Goal: Task Accomplishment & Management: Use online tool/utility

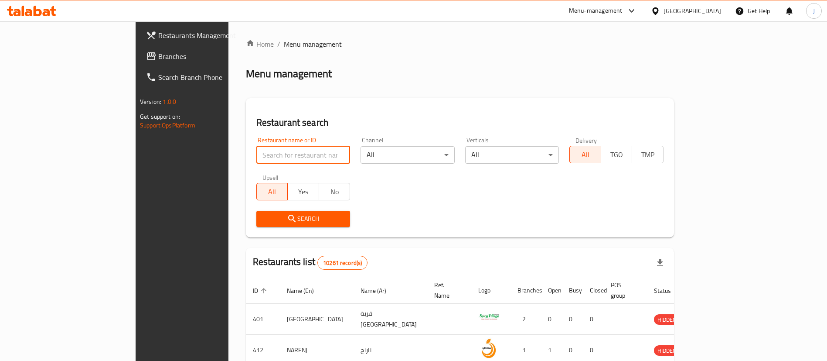
click at [256, 162] on input "search" at bounding box center [303, 154] width 94 height 17
paste input "662107"
type input "662107"
click button "Search" at bounding box center [303, 219] width 94 height 16
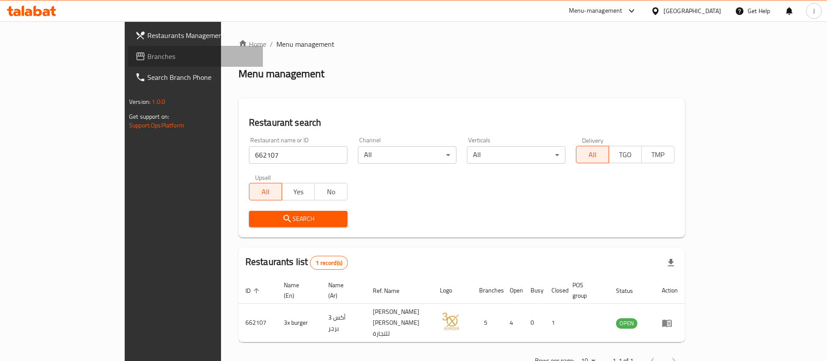
click at [147, 61] on span "Branches" at bounding box center [201, 56] width 109 height 10
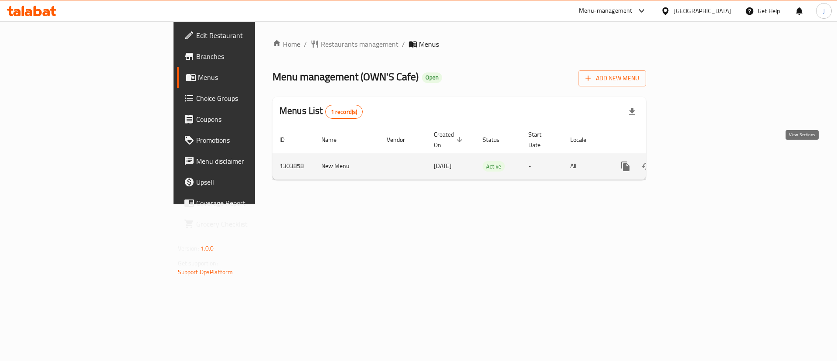
click at [694, 161] on icon "enhanced table" at bounding box center [688, 166] width 10 height 10
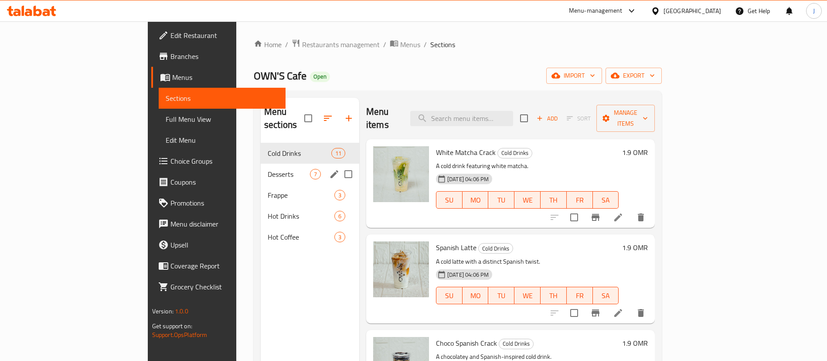
click at [261, 171] on div "Desserts 7" at bounding box center [310, 174] width 99 height 21
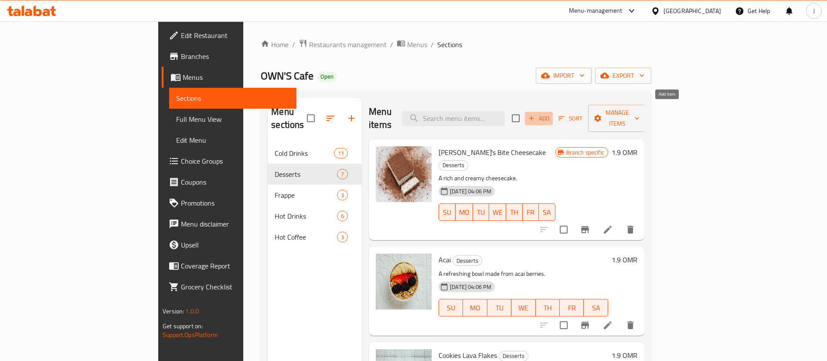
click at [551, 113] on span "Add" at bounding box center [539, 118] width 24 height 10
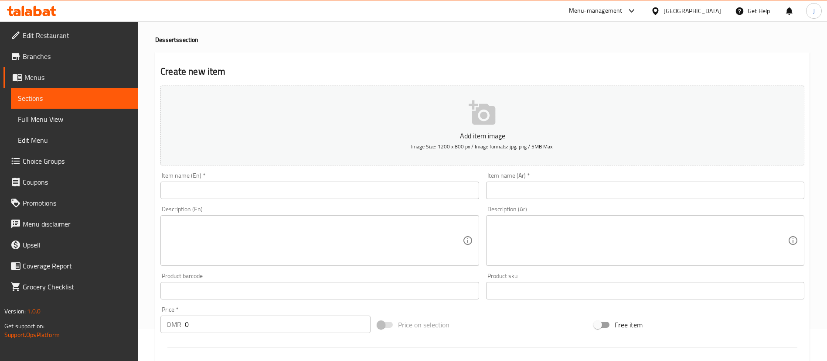
scroll to position [33, 0]
drag, startPoint x: 192, startPoint y: 326, endPoint x: 122, endPoint y: 335, distance: 70.3
click at [122, 335] on div "Edit Restaurant Branches Menus Sections Full Menu View Edit Menu Choice Groups …" at bounding box center [413, 286] width 827 height 595
type input "1.9"
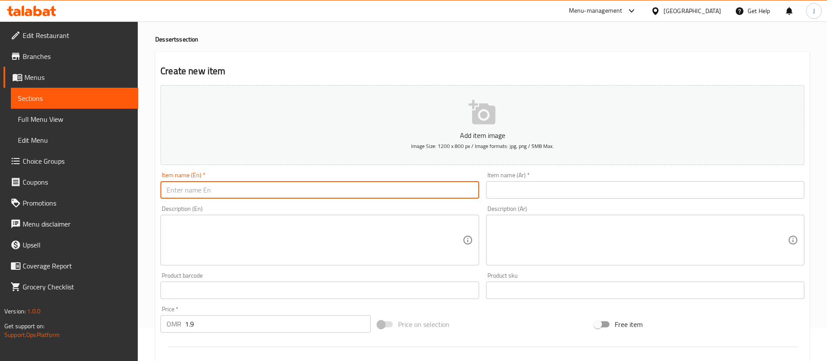
click at [239, 193] on input "text" at bounding box center [319, 189] width 318 height 17
paste input "Pudding"
type input "Pudding"
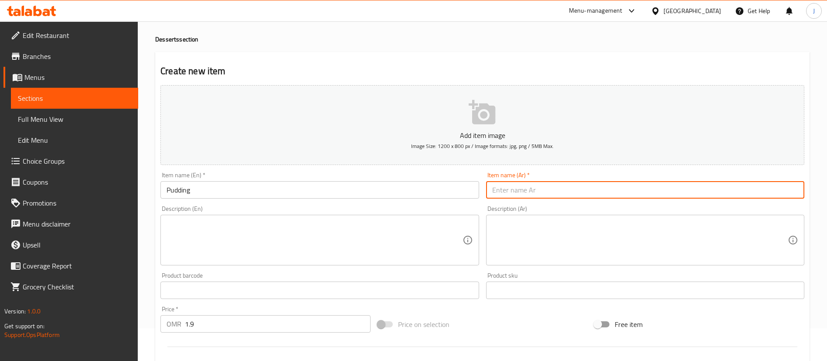
click at [541, 187] on input "text" at bounding box center [645, 189] width 318 height 17
paste input "بودنغ"
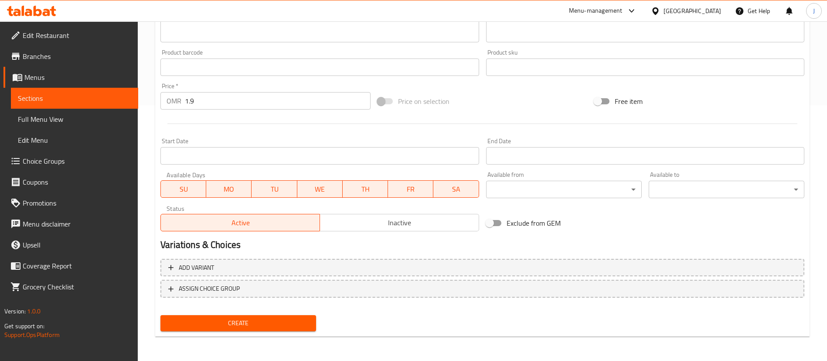
type input "بودنغ"
click at [258, 321] on span "Create" at bounding box center [238, 322] width 142 height 11
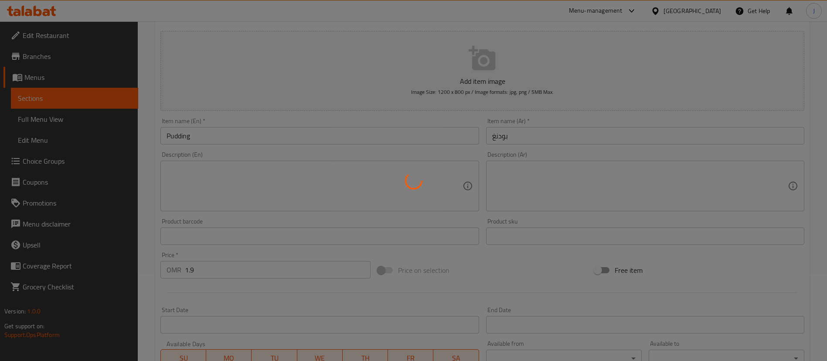
scroll to position [84, 0]
type input "0"
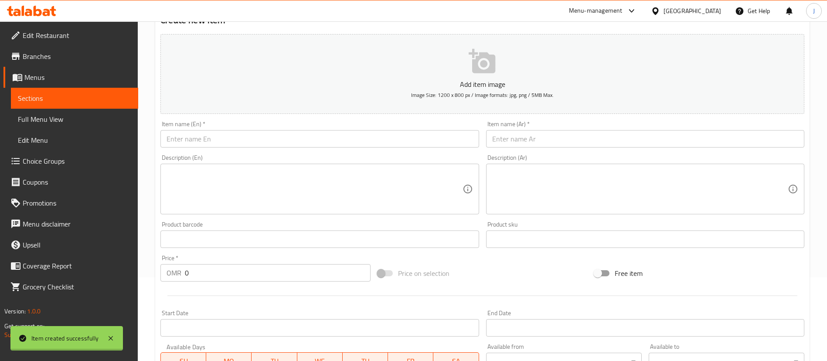
scroll to position [0, 0]
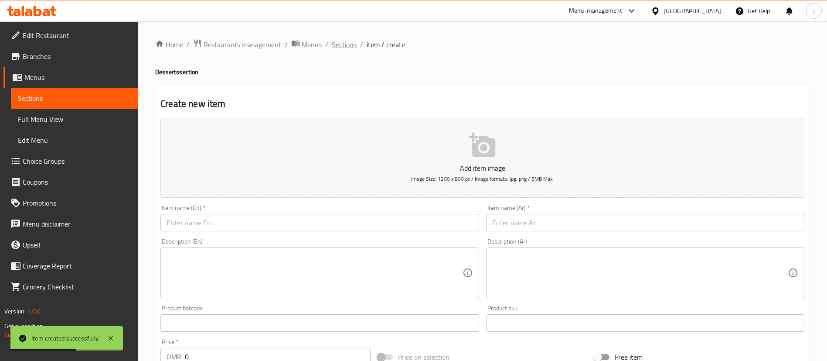
click at [345, 44] on span "Sections" at bounding box center [344, 44] width 25 height 10
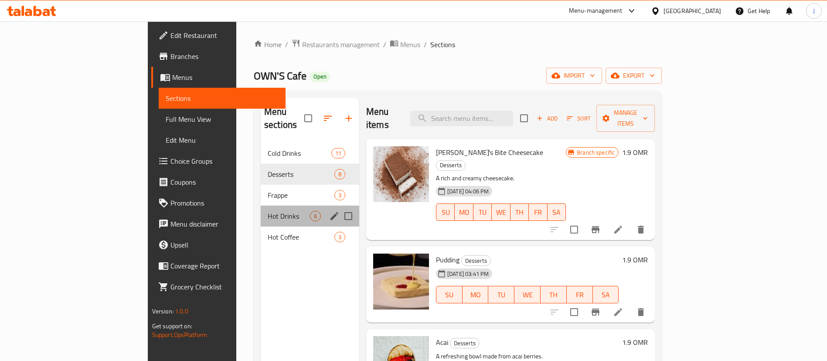
click at [261, 209] on div "Hot Drinks 6" at bounding box center [310, 215] width 99 height 21
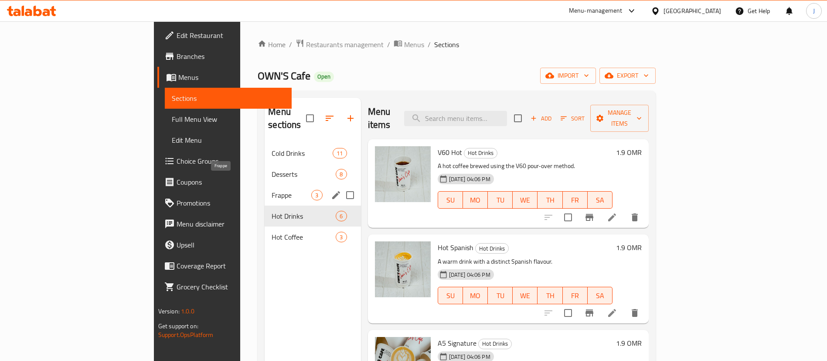
click at [272, 190] on span "Frappe" at bounding box center [292, 195] width 40 height 10
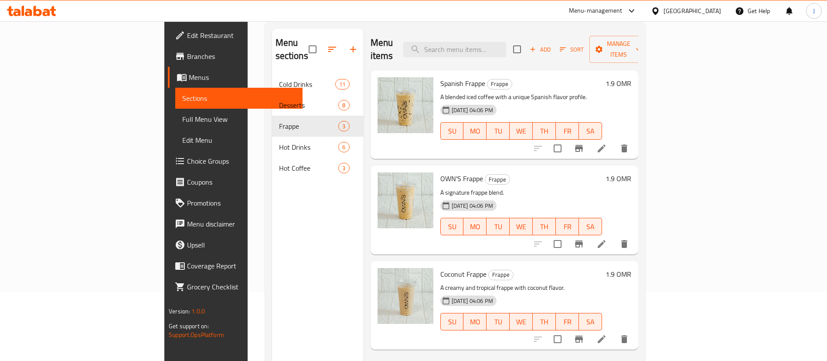
scroll to position [65, 0]
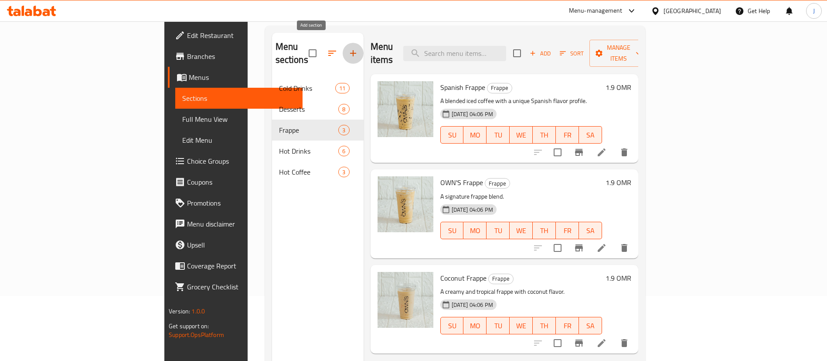
click at [348, 50] on icon "button" at bounding box center [353, 53] width 10 height 10
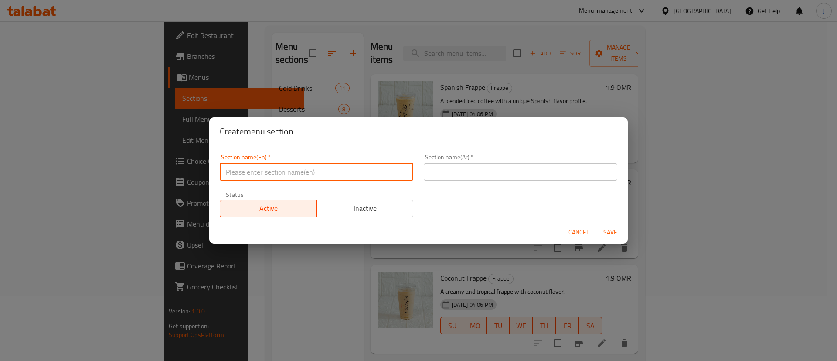
click at [269, 177] on input "text" at bounding box center [317, 171] width 194 height 17
paste input "e"
type input "Smoothie"
click at [481, 174] on input "text" at bounding box center [521, 171] width 194 height 17
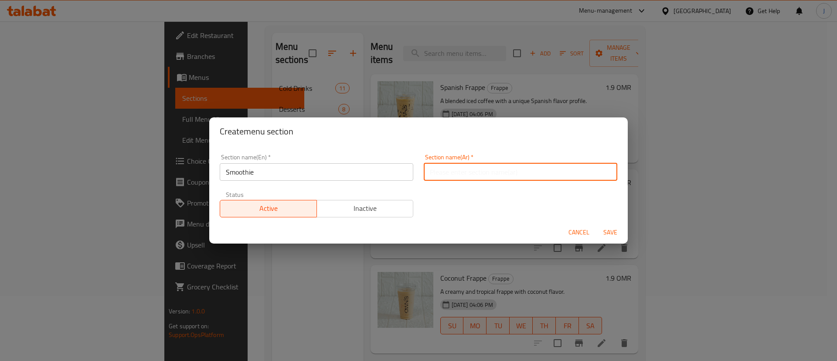
paste input "سموذي"
type input "سموذي"
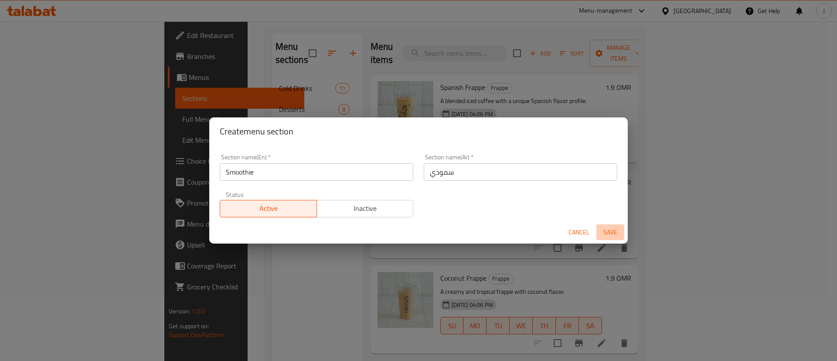
click at [614, 229] on span "Save" at bounding box center [610, 232] width 21 height 11
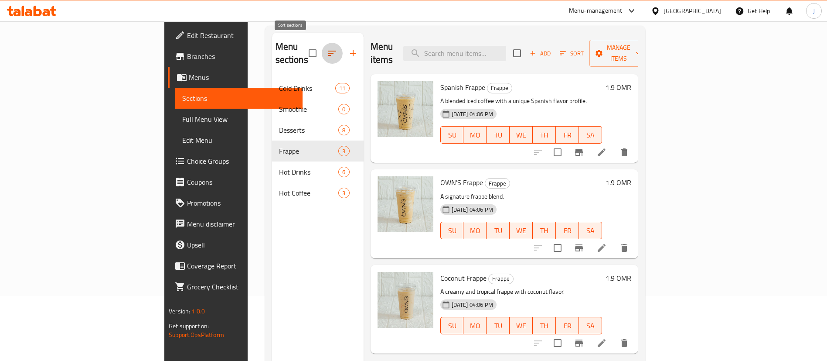
click at [327, 49] on icon "button" at bounding box center [332, 53] width 10 height 10
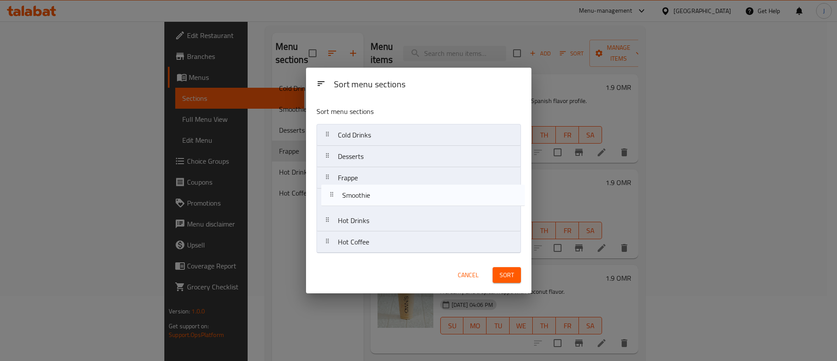
drag, startPoint x: 354, startPoint y: 151, endPoint x: 358, endPoint y: 196, distance: 45.2
click at [358, 196] on nav "Cold Drinks Smoothie Desserts Frappe Hot Drinks Hot Coffee" at bounding box center [419, 188] width 205 height 129
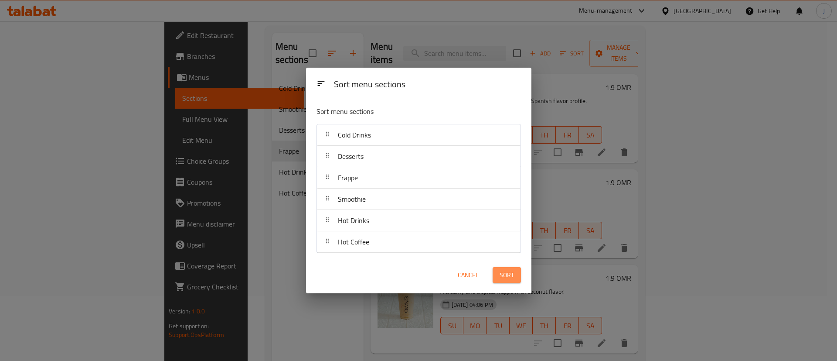
click at [505, 277] on span "Sort" at bounding box center [507, 275] width 14 height 11
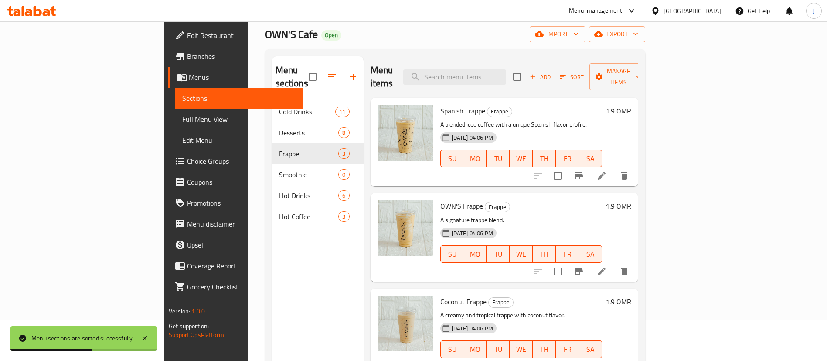
scroll to position [11, 0]
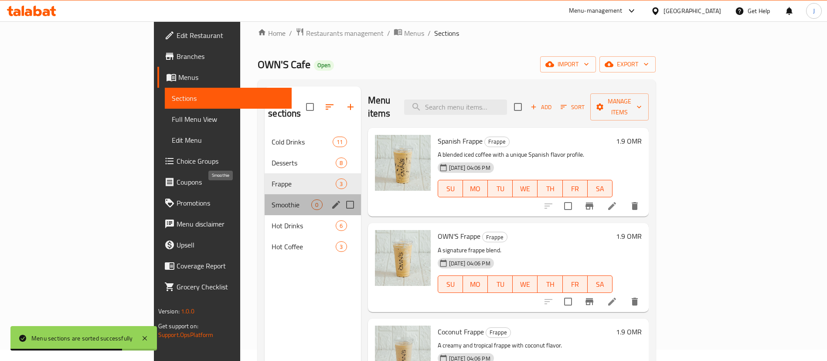
click at [272, 199] on span "Smoothie" at bounding box center [292, 204] width 40 height 10
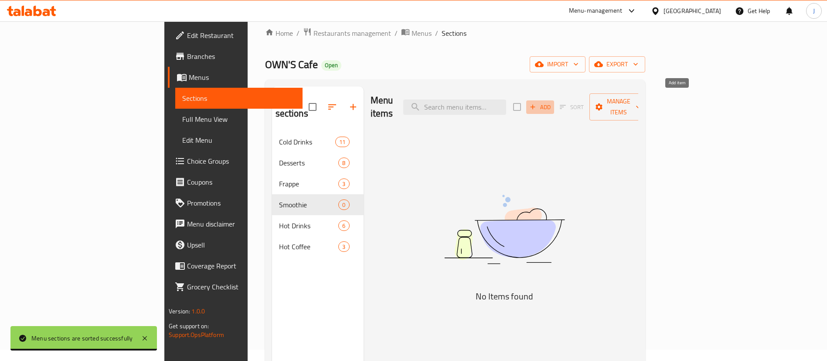
click at [552, 102] on span "Add" at bounding box center [541, 107] width 24 height 10
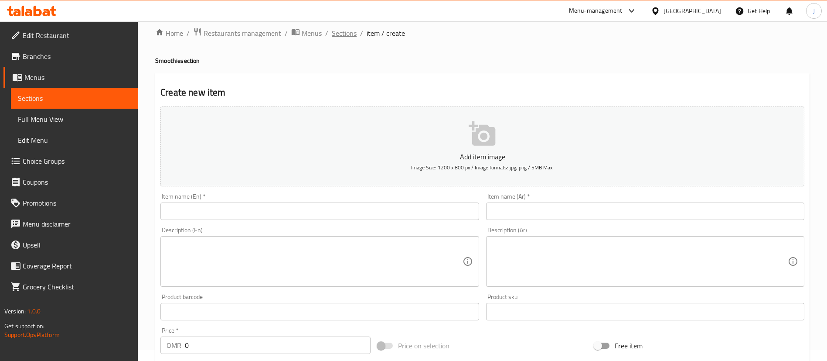
click at [346, 33] on span "Sections" at bounding box center [344, 33] width 25 height 10
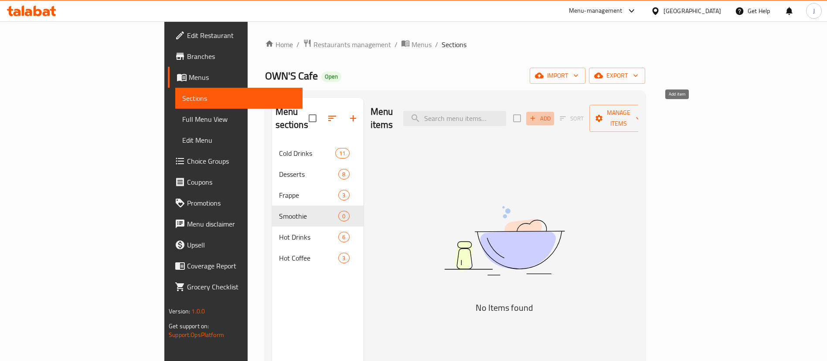
click at [537, 115] on icon "button" at bounding box center [533, 118] width 8 height 8
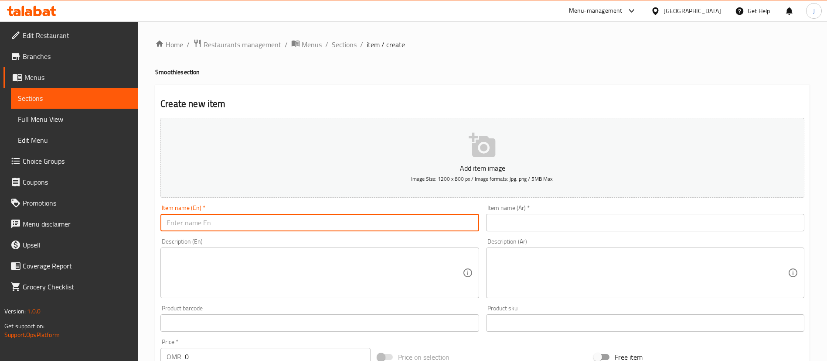
click at [218, 224] on input "text" at bounding box center [319, 222] width 318 height 17
paste input "Acai Smoothie"
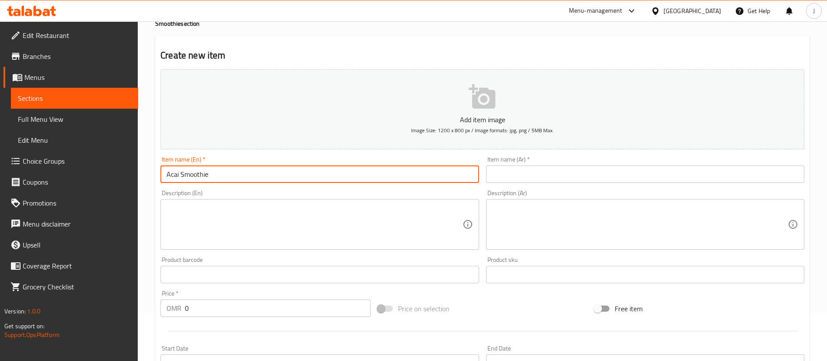
scroll to position [49, 0]
type input "Acai Smoothie"
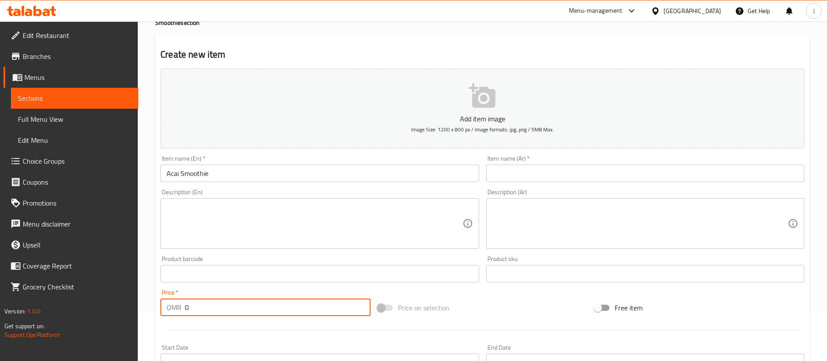
drag, startPoint x: 192, startPoint y: 314, endPoint x: 128, endPoint y: 311, distance: 64.6
click at [128, 311] on div "Edit Restaurant Branches Menus Sections Full Menu View Edit Menu Choice Groups …" at bounding box center [413, 269] width 827 height 595
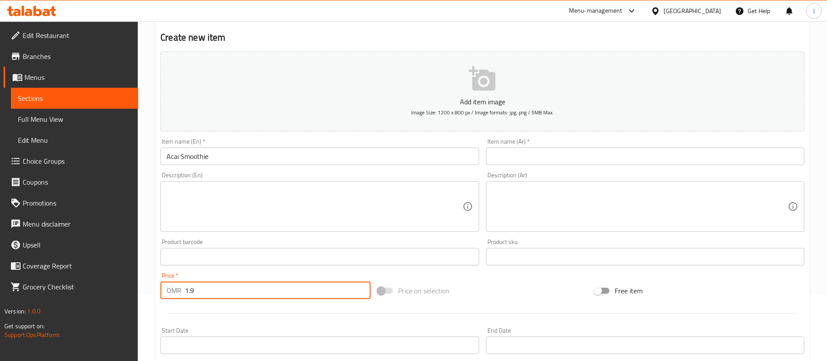
scroll to position [36, 0]
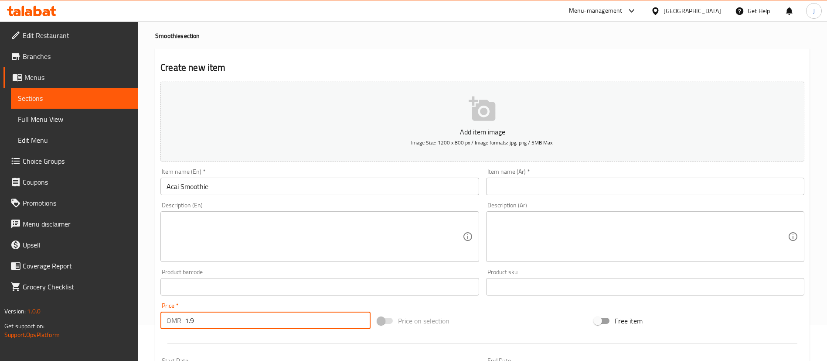
type input "1.9"
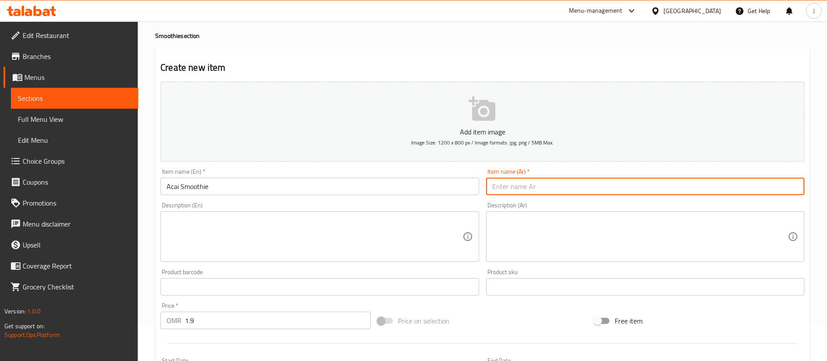
click at [515, 179] on input "text" at bounding box center [645, 185] width 318 height 17
paste input "سموذي الآساي"
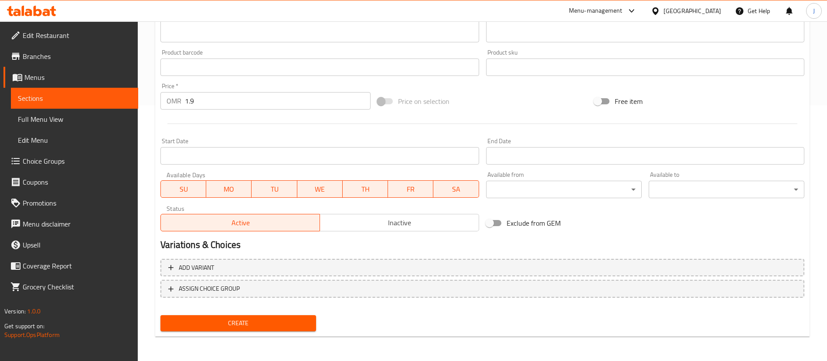
type input "سموذي الآساي"
click at [255, 323] on span "Create" at bounding box center [238, 322] width 142 height 11
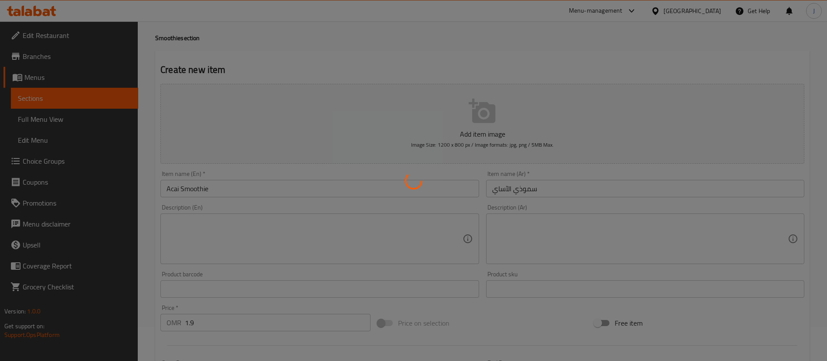
type input "0"
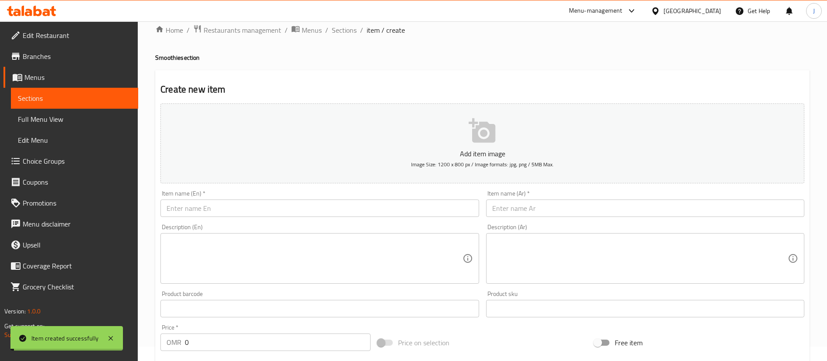
scroll to position [14, 0]
click at [336, 35] on span "Sections" at bounding box center [344, 31] width 25 height 10
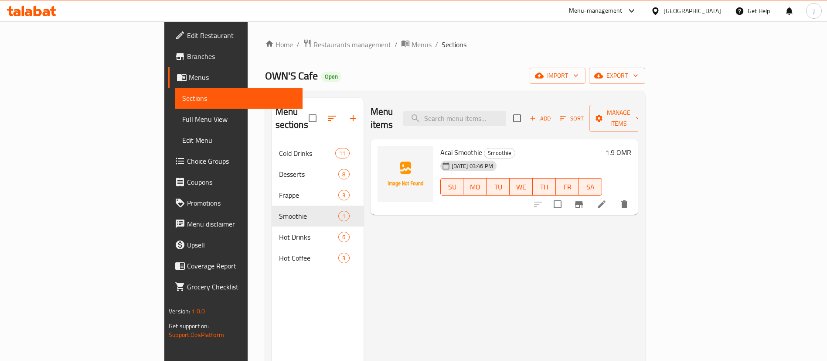
scroll to position [14, 0]
